Goal: Task Accomplishment & Management: Use online tool/utility

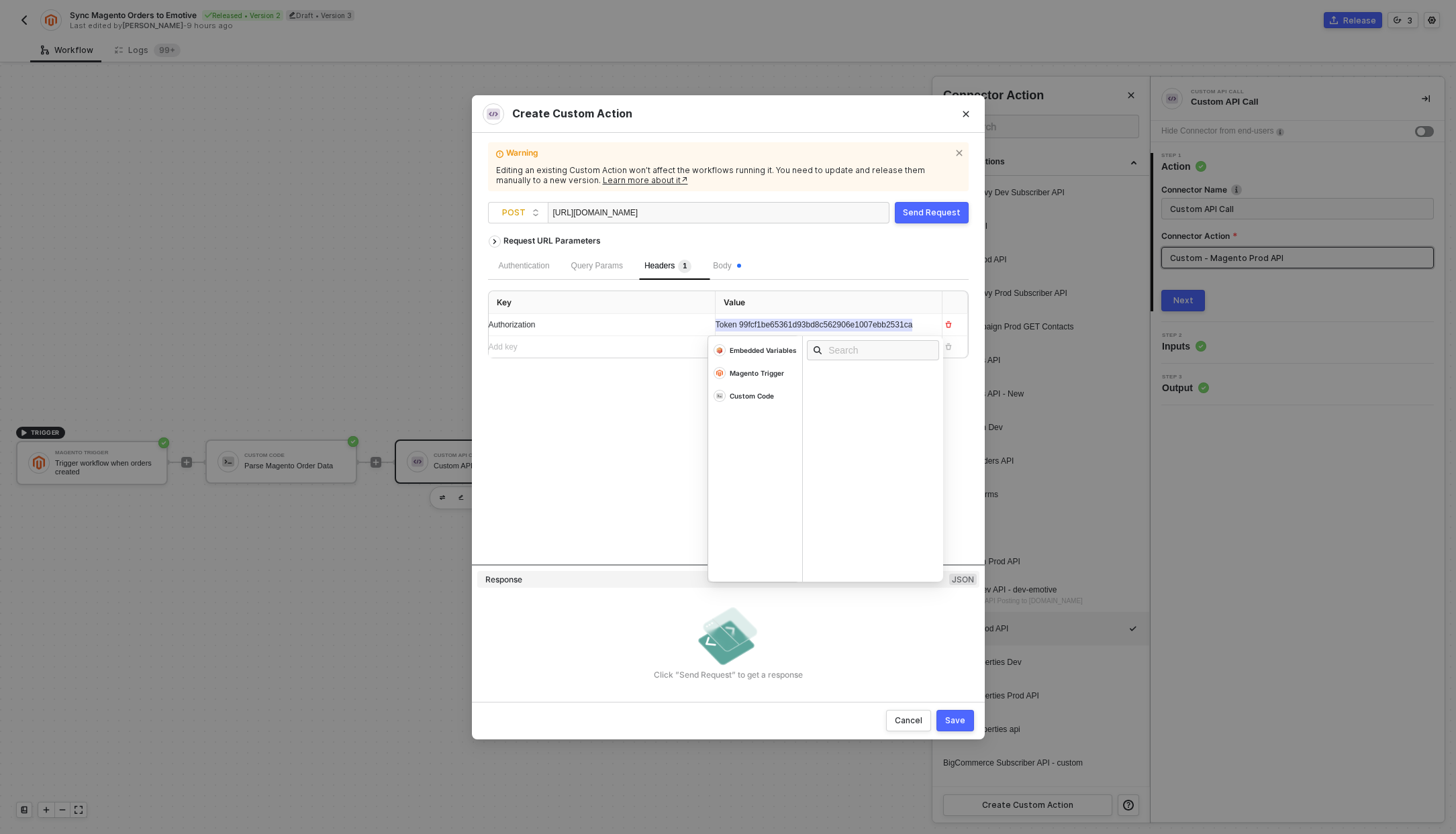
scroll to position [25, 0]
click at [915, 718] on div "Cancel" at bounding box center [908, 721] width 28 height 11
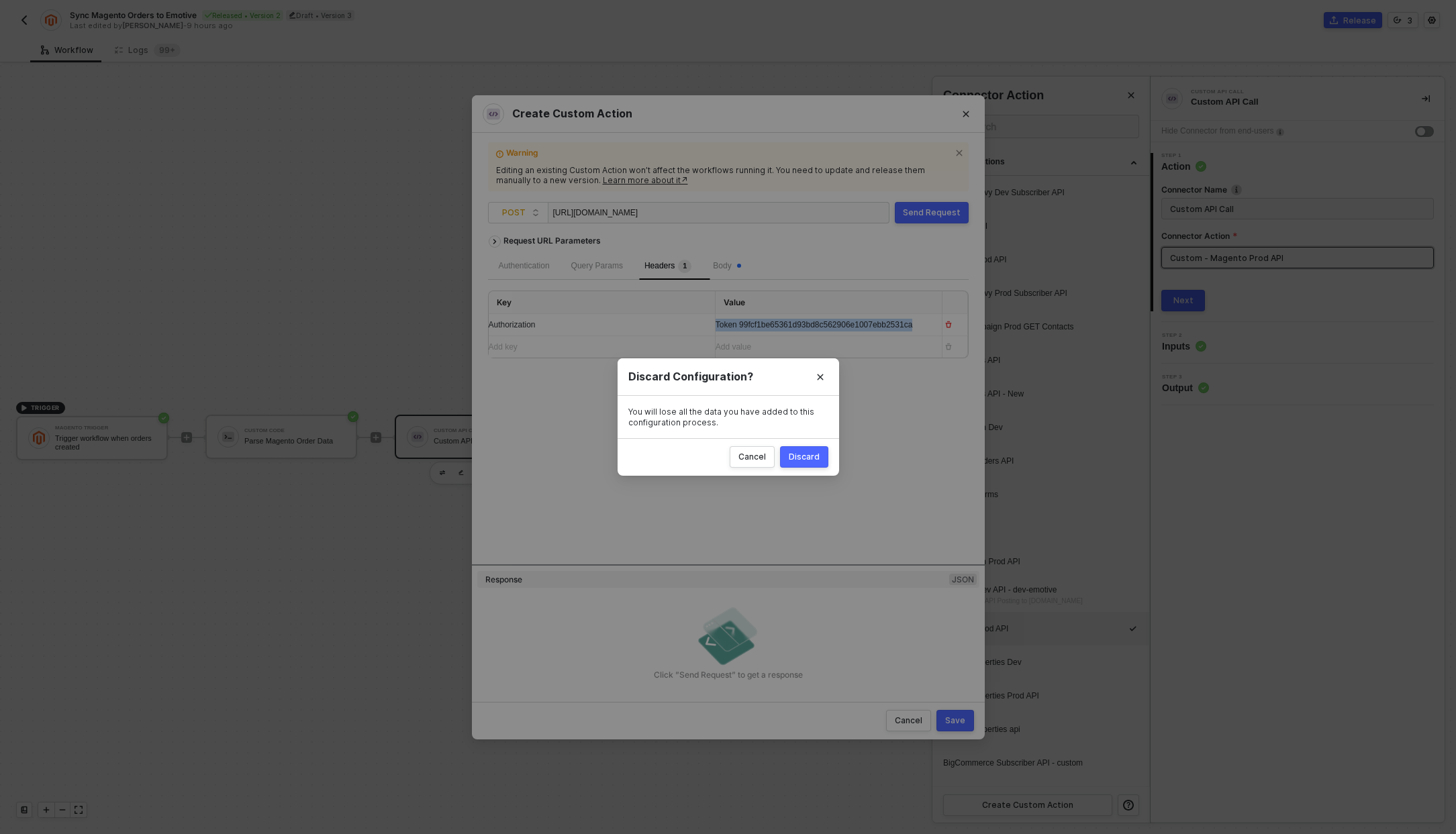
click at [802, 447] on button "Discard" at bounding box center [804, 457] width 48 height 21
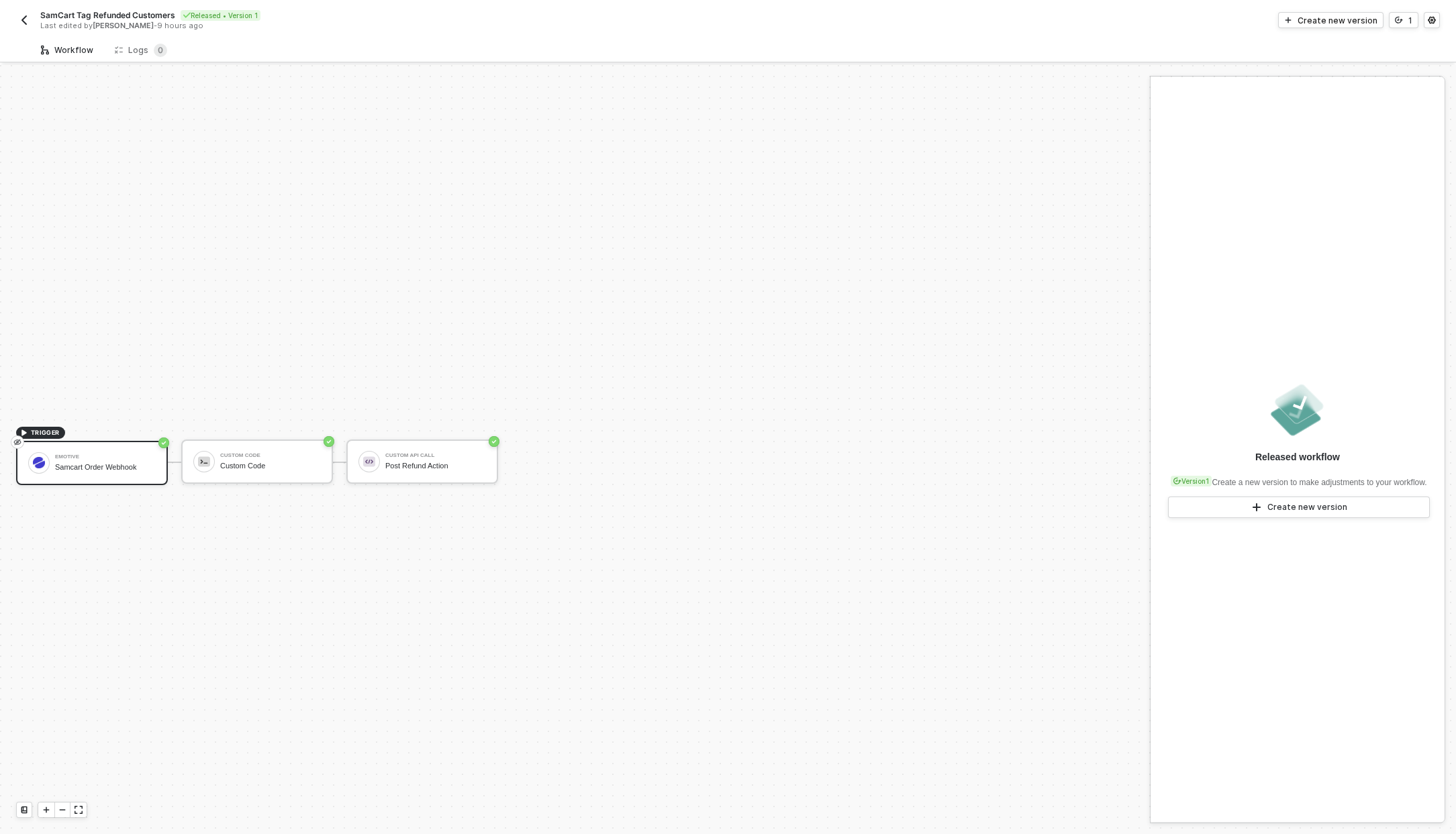
scroll to position [25, 0]
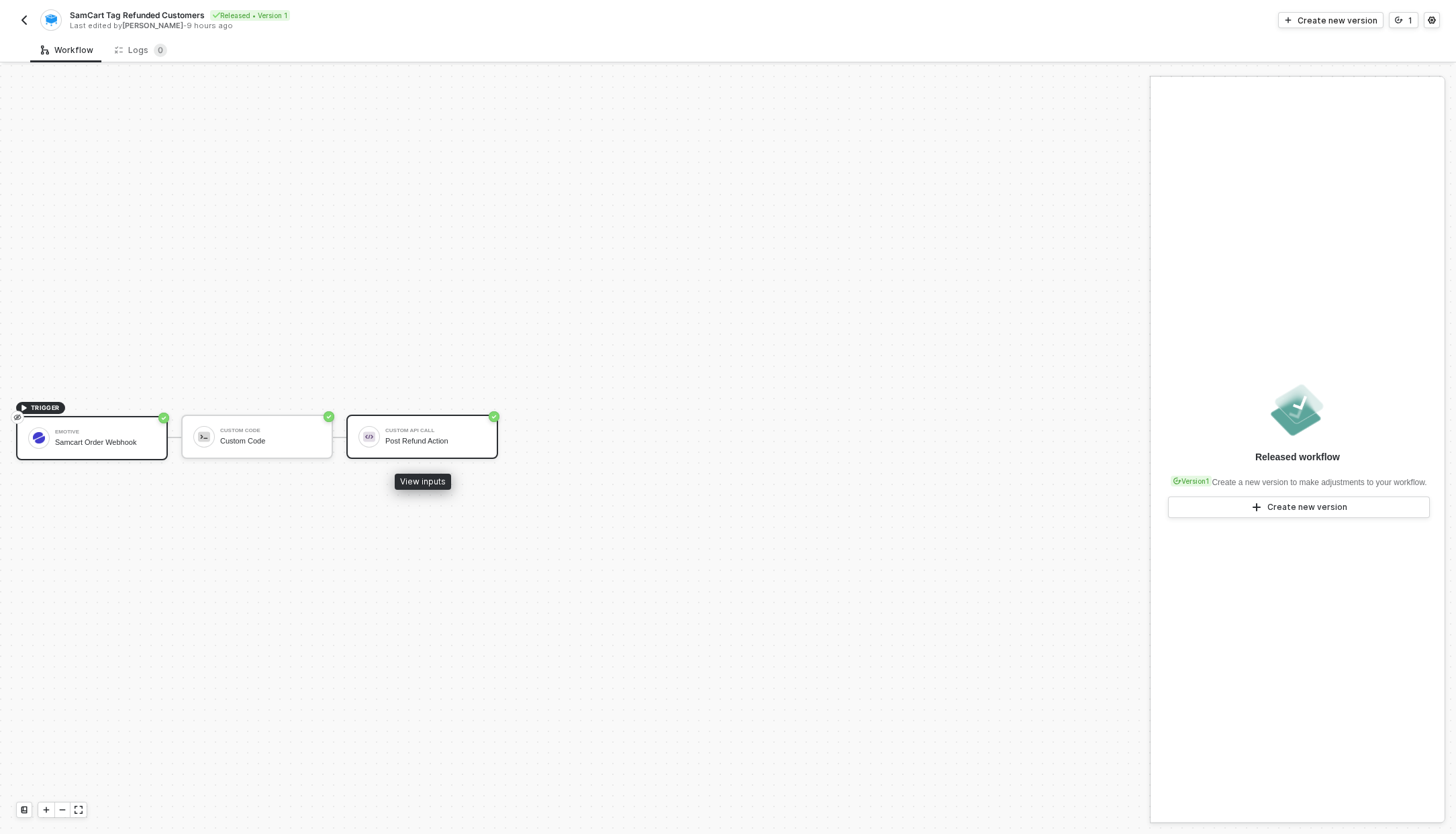
click at [409, 447] on div "Custom API Call Post Refund Action" at bounding box center [436, 437] width 101 height 26
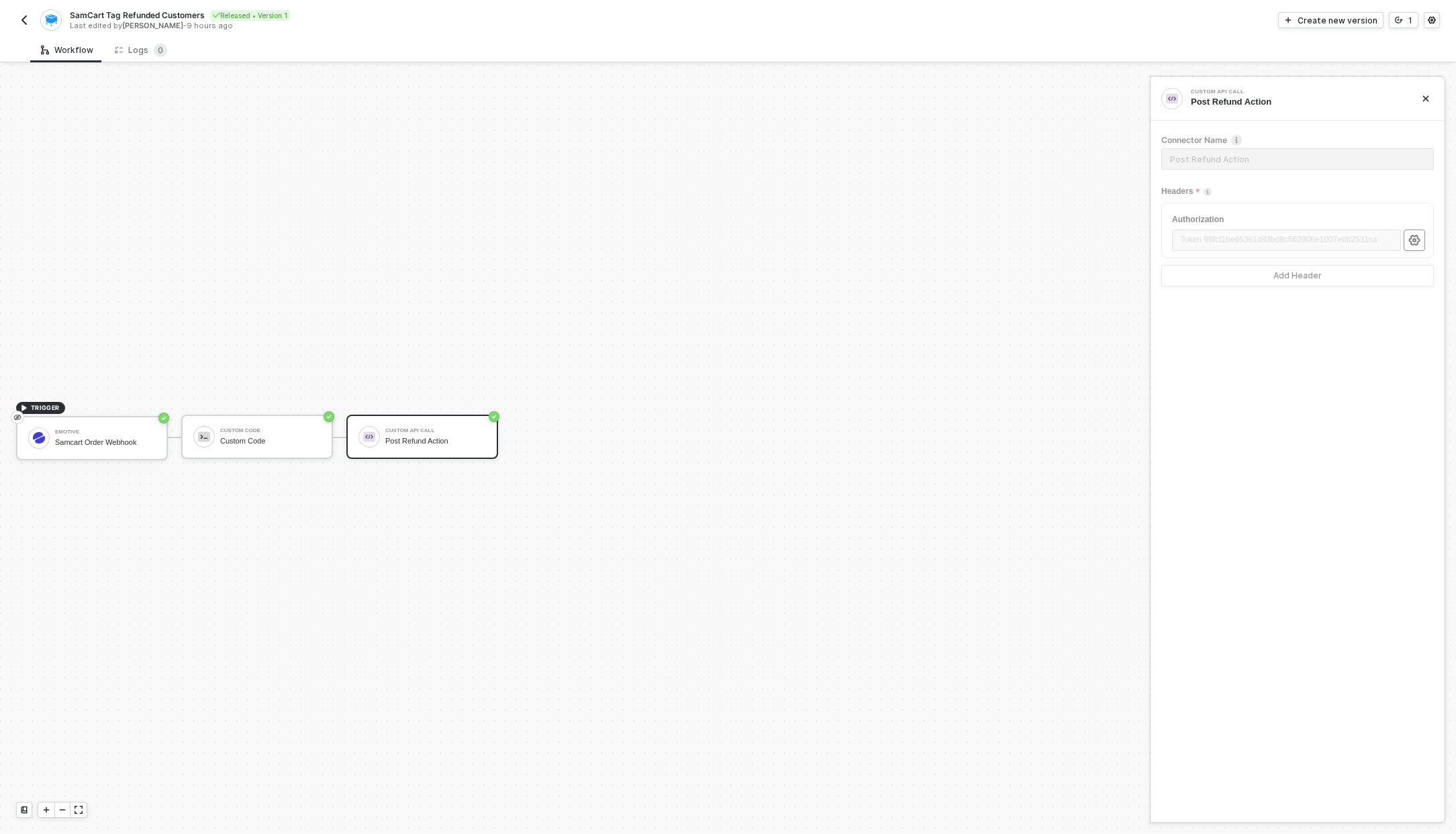
click at [1421, 237] on button "button" at bounding box center [1414, 240] width 21 height 21
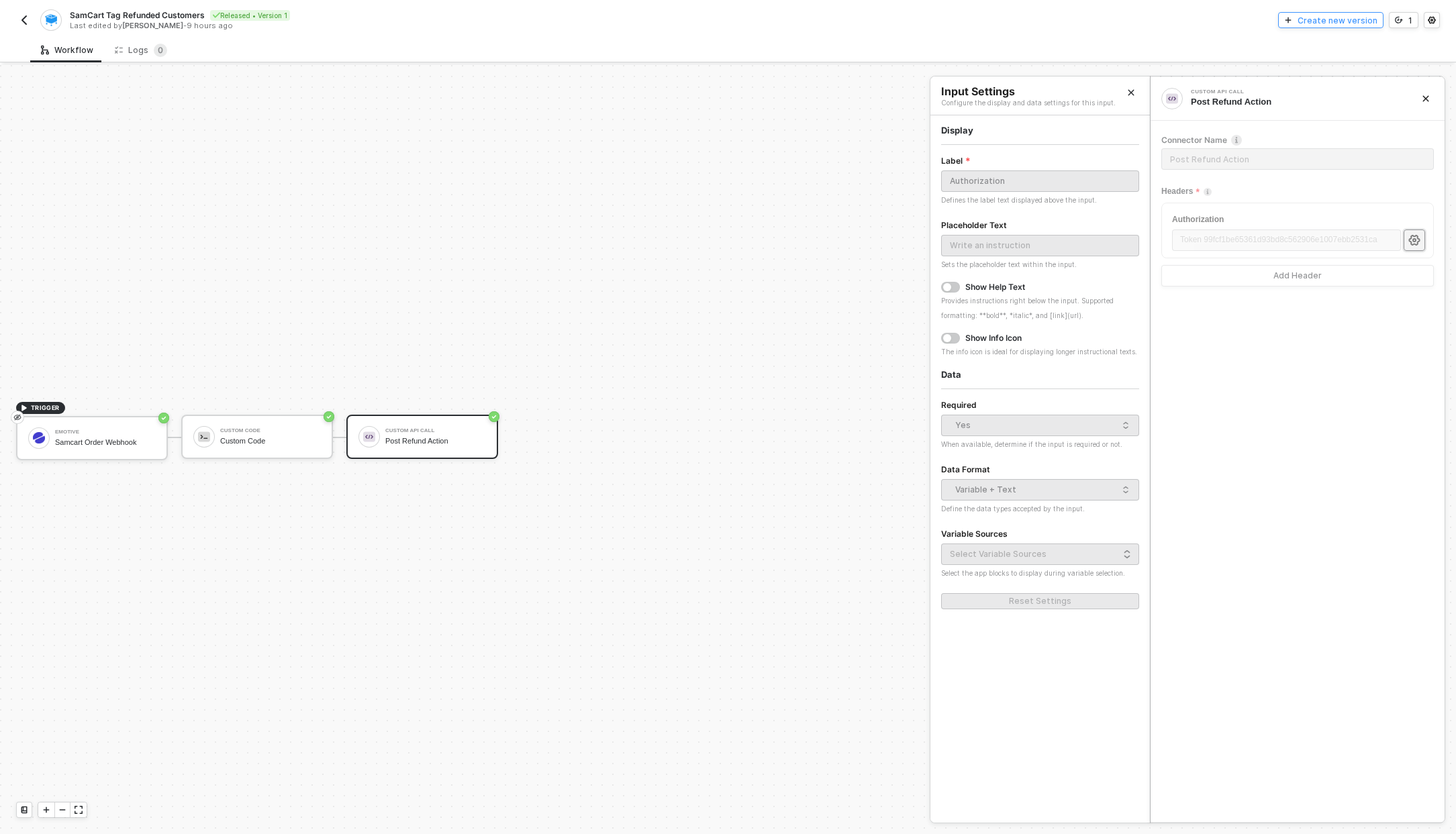
click at [1343, 18] on div "Create new version" at bounding box center [1336, 21] width 79 height 12
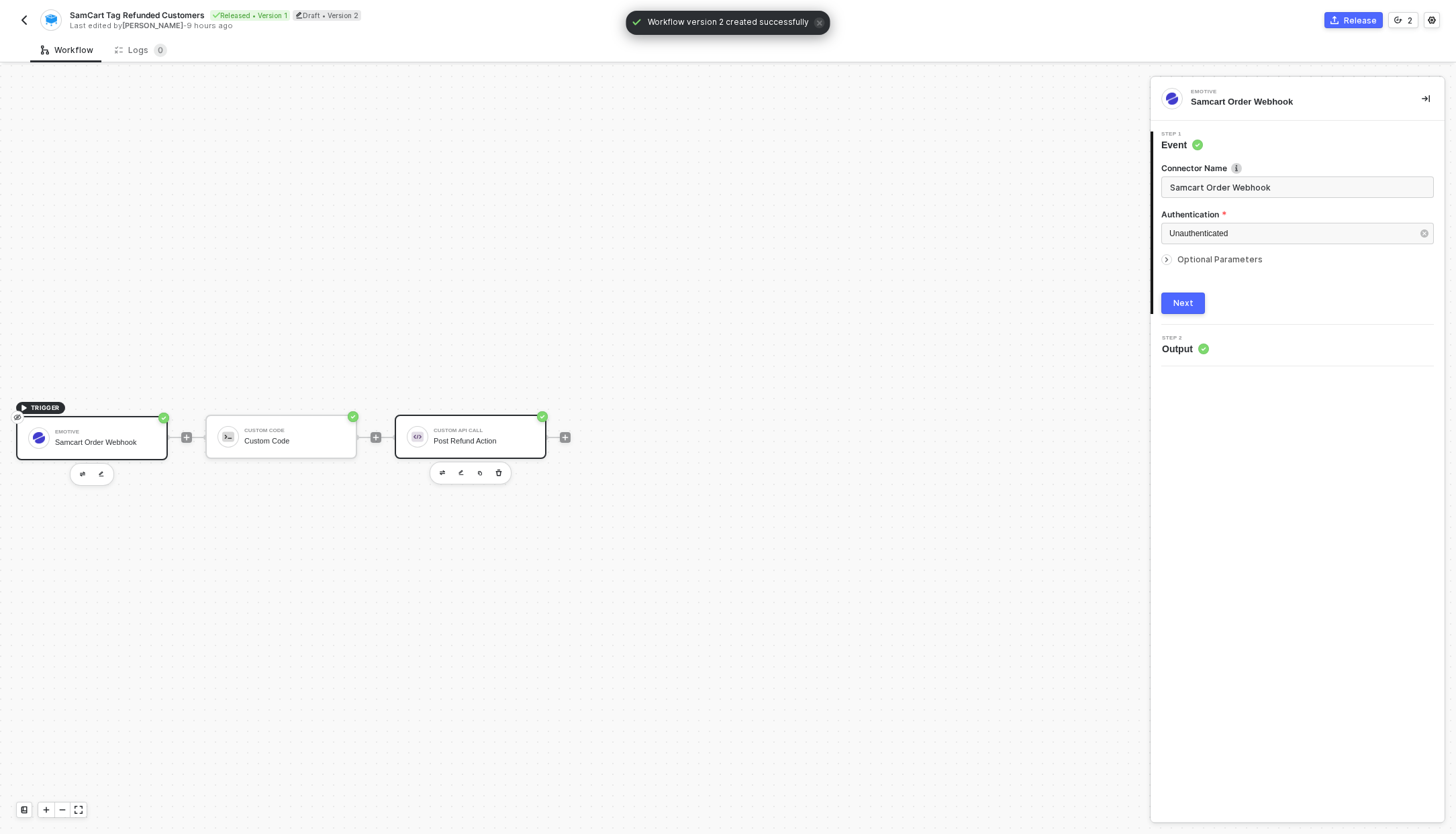
click at [502, 438] on div "Post Refund Action" at bounding box center [484, 441] width 101 height 9
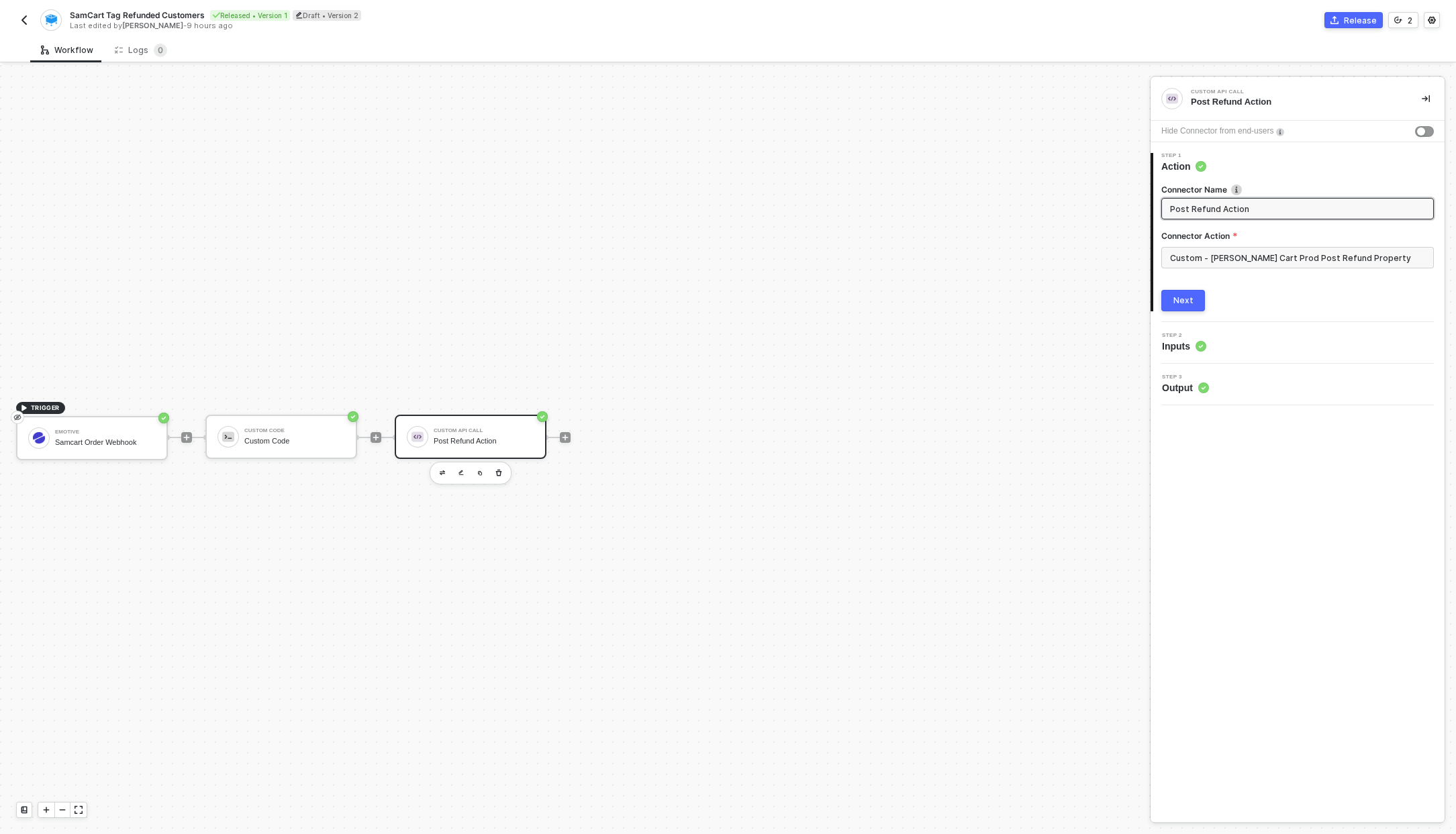
click at [1160, 352] on div "Step 2 Inputs" at bounding box center [1299, 343] width 291 height 21
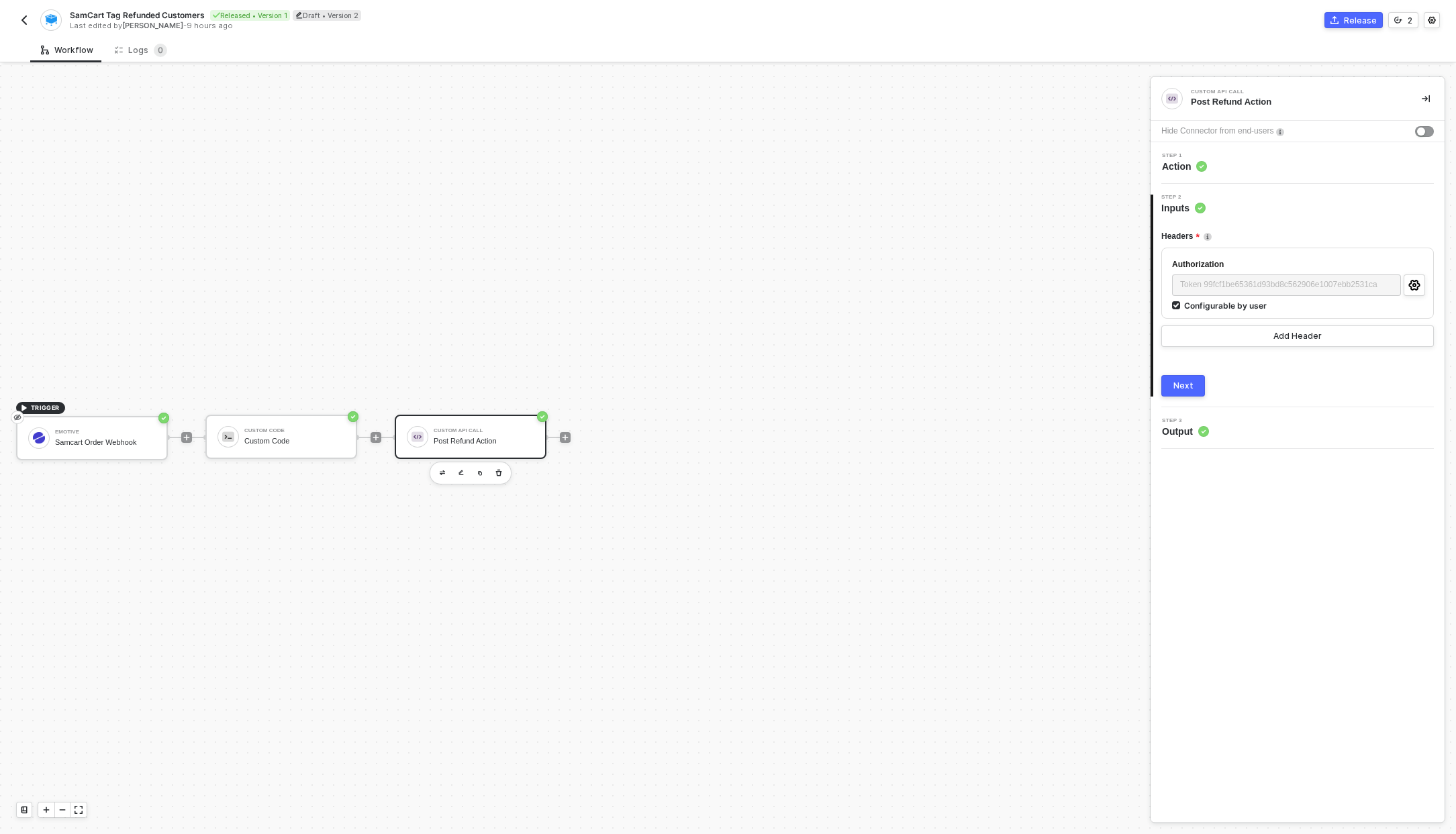
click at [21, 19] on img "button" at bounding box center [24, 21] width 11 height 11
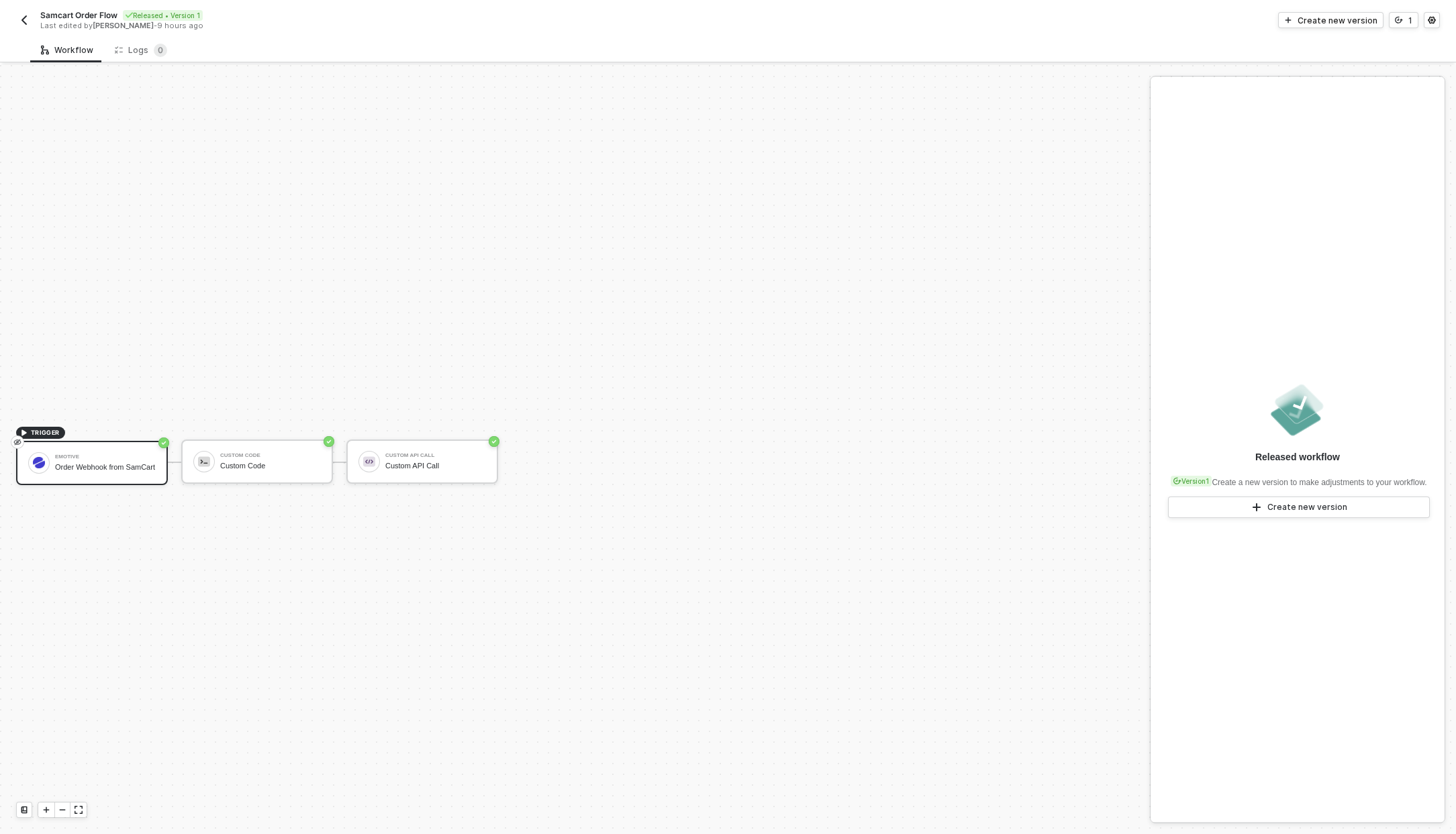
scroll to position [25, 0]
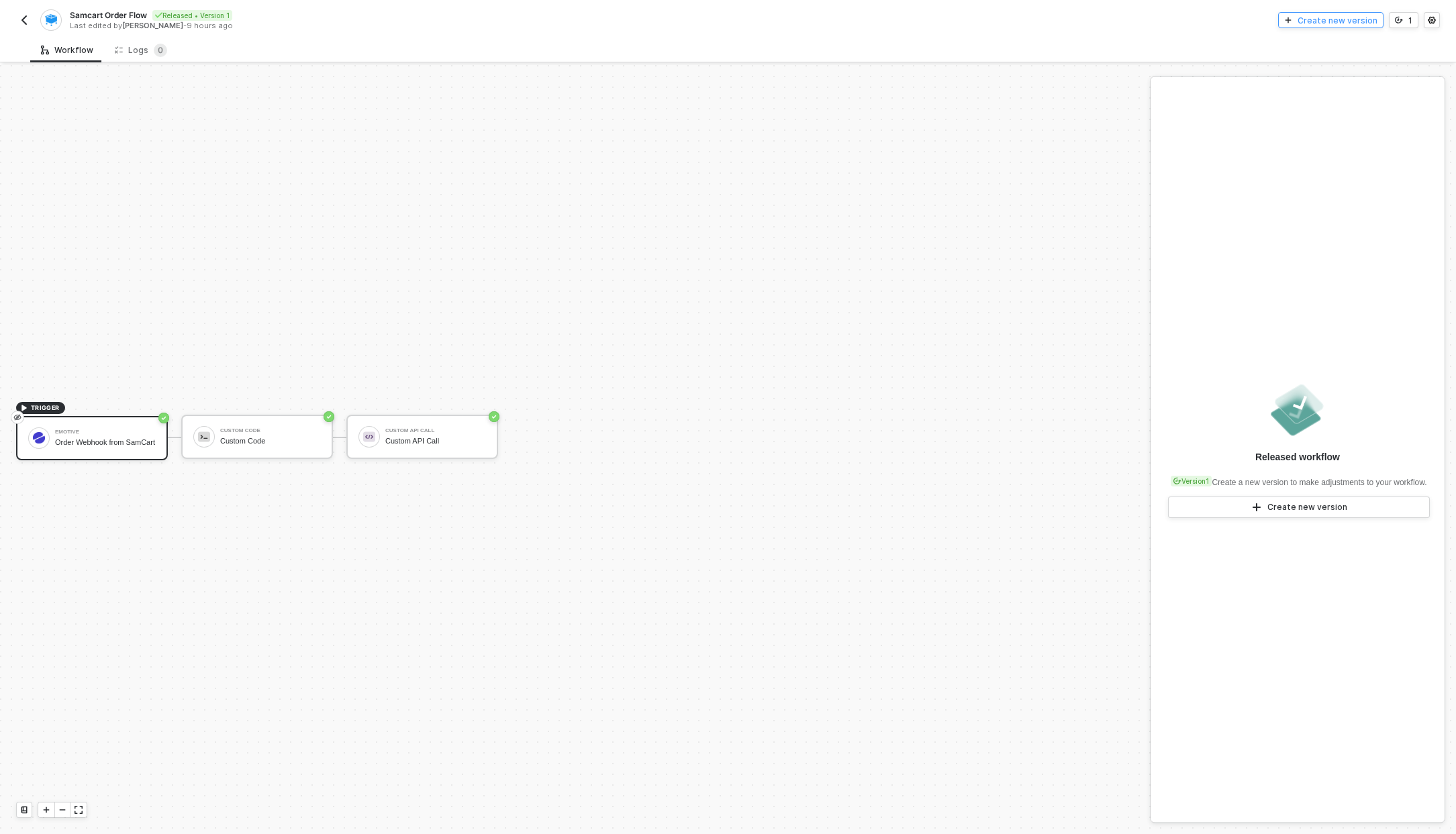
click at [1340, 15] on div "Create new version" at bounding box center [1336, 21] width 79 height 12
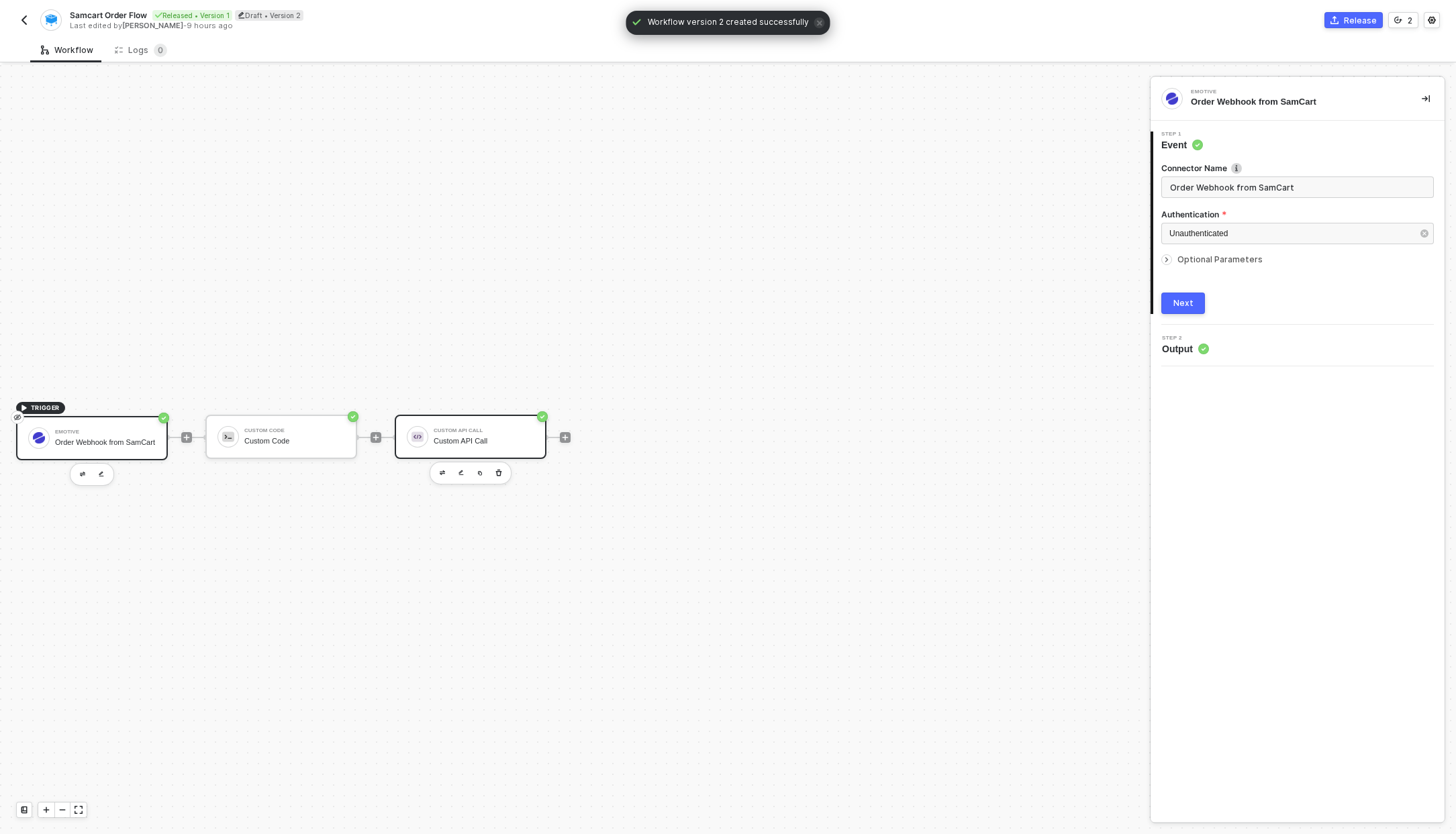
click at [450, 438] on div "Custom API Call" at bounding box center [484, 441] width 101 height 9
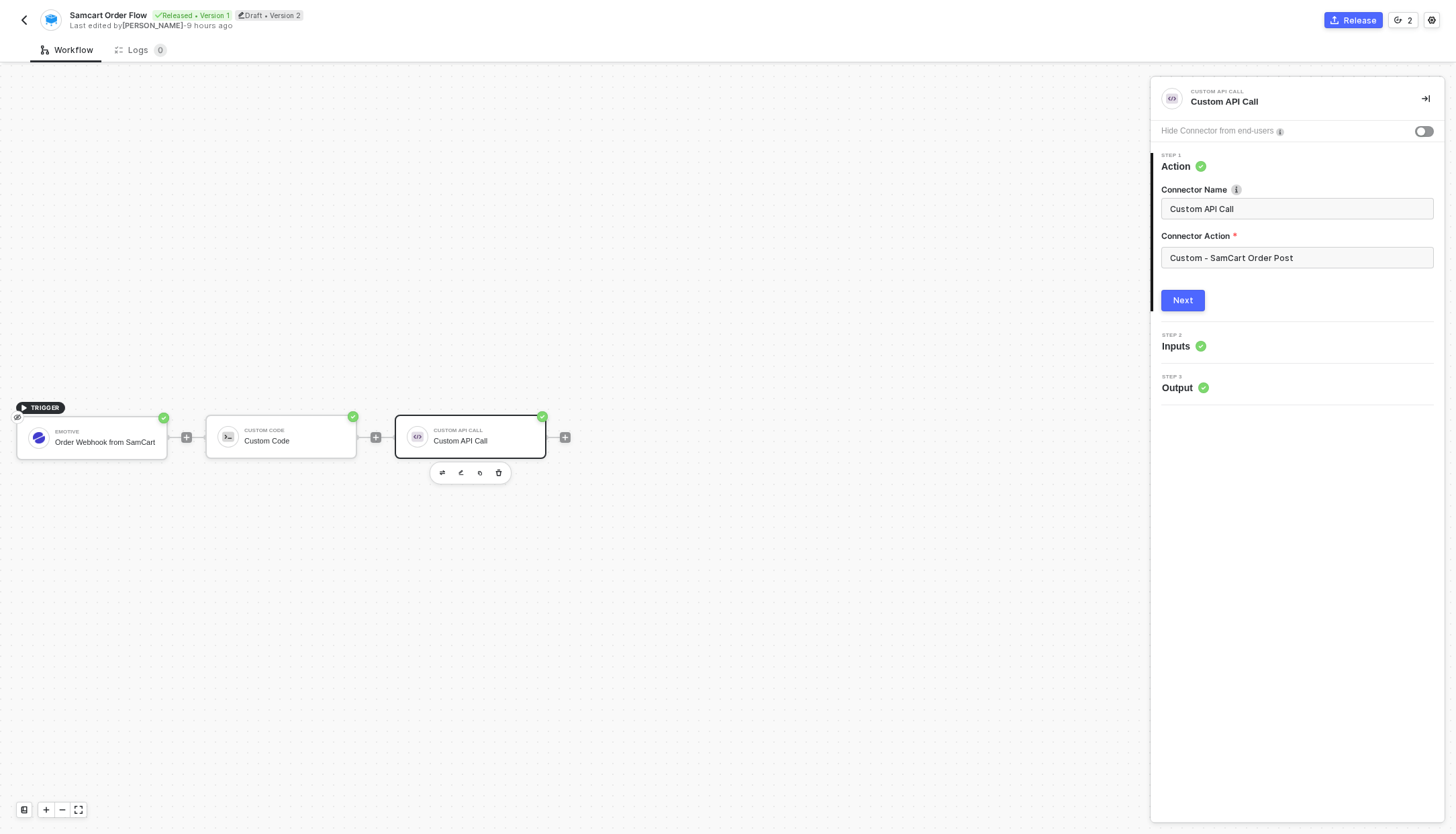
click at [1180, 345] on span "Inputs" at bounding box center [1184, 346] width 45 height 13
